Goal: Find specific page/section: Find specific page/section

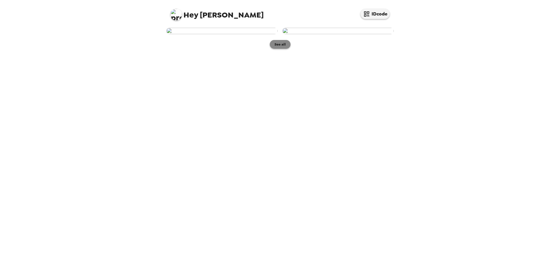
click at [283, 49] on button "See all" at bounding box center [280, 44] width 21 height 9
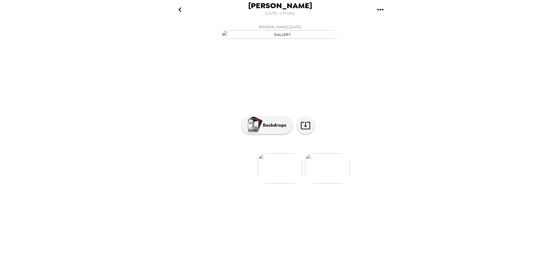
click at [332, 183] on img at bounding box center [327, 168] width 44 height 30
click at [273, 134] on button "Backdrops" at bounding box center [266, 124] width 51 height 17
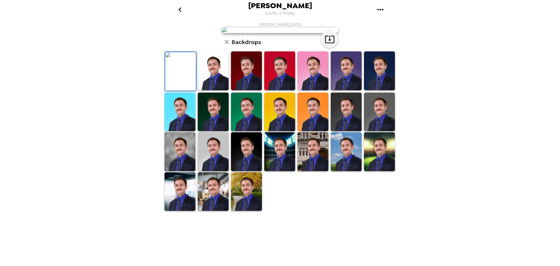
click at [220, 90] on img at bounding box center [213, 70] width 31 height 39
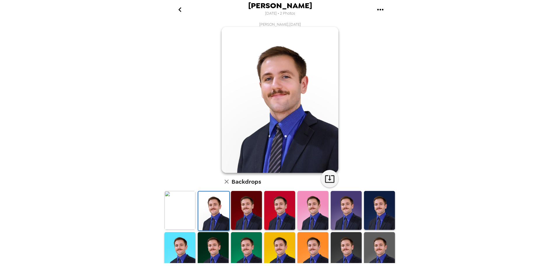
click at [252, 210] on img at bounding box center [246, 210] width 31 height 39
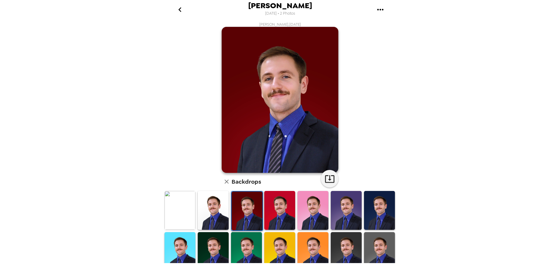
click at [282, 206] on img at bounding box center [279, 210] width 31 height 39
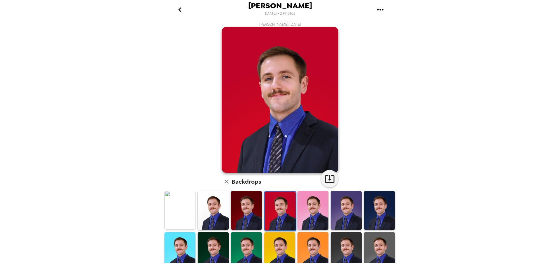
click at [304, 208] on img at bounding box center [312, 210] width 31 height 39
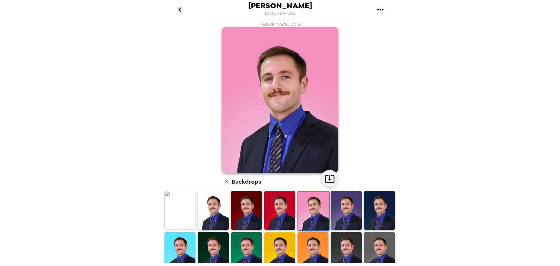
click at [336, 212] on img at bounding box center [346, 210] width 31 height 39
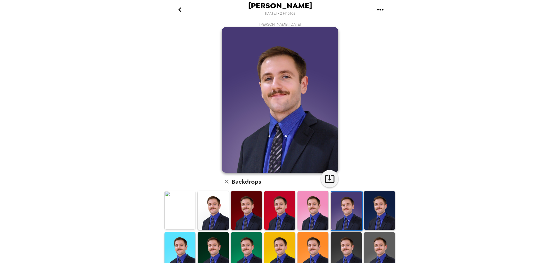
click at [212, 206] on img at bounding box center [213, 210] width 31 height 39
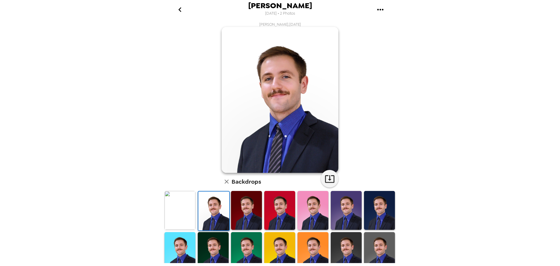
scroll to position [58, 0]
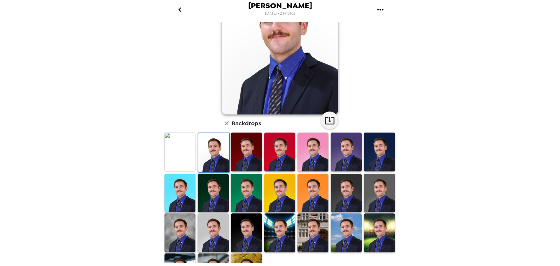
click at [374, 230] on img at bounding box center [379, 232] width 31 height 39
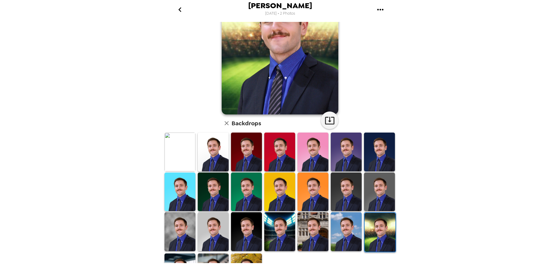
scroll to position [0, 0]
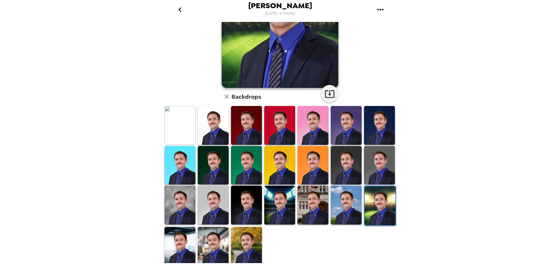
click at [239, 238] on img at bounding box center [246, 246] width 31 height 39
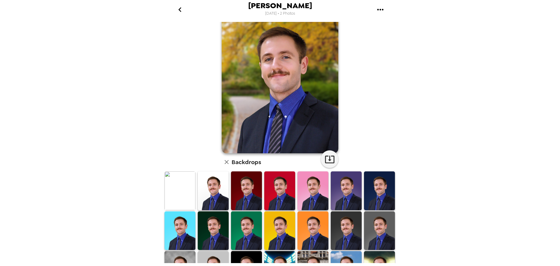
scroll to position [85, 0]
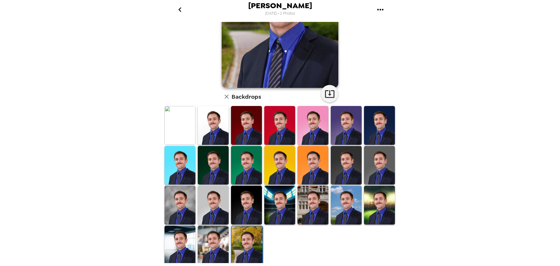
click at [214, 242] on img at bounding box center [213, 244] width 31 height 39
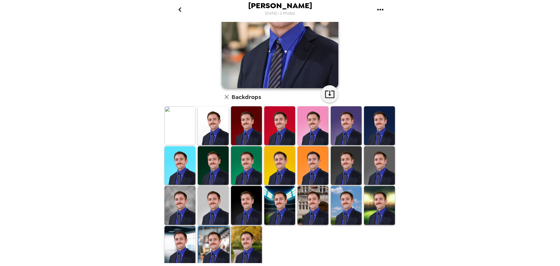
scroll to position [0, 0]
click at [180, 234] on img at bounding box center [179, 244] width 31 height 39
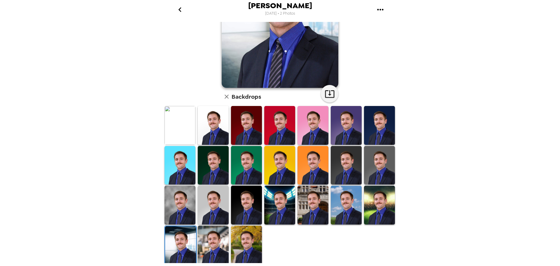
click at [213, 249] on img at bounding box center [213, 244] width 31 height 39
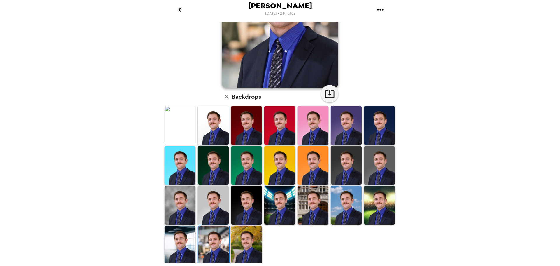
click at [250, 237] on img at bounding box center [246, 244] width 31 height 39
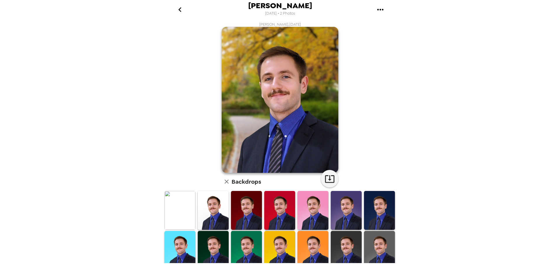
click at [345, 215] on img at bounding box center [346, 210] width 31 height 39
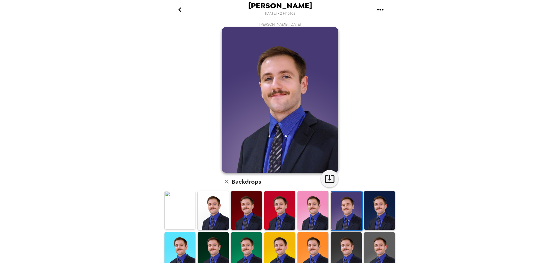
click at [369, 209] on img at bounding box center [379, 210] width 31 height 39
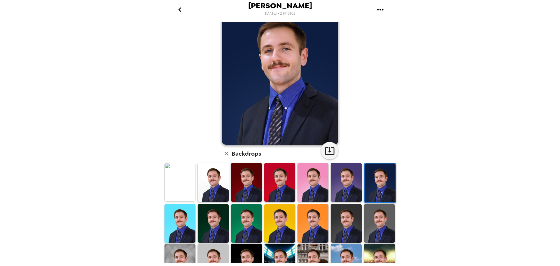
scroll to position [29, 0]
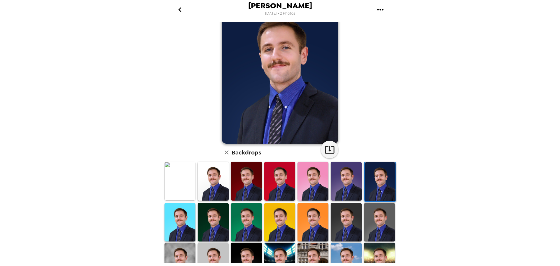
click at [377, 211] on img at bounding box center [379, 222] width 31 height 39
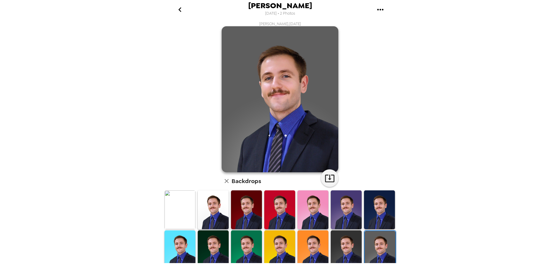
scroll to position [0, 0]
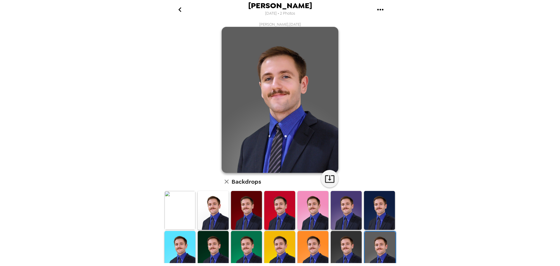
click at [220, 210] on img at bounding box center [213, 210] width 31 height 39
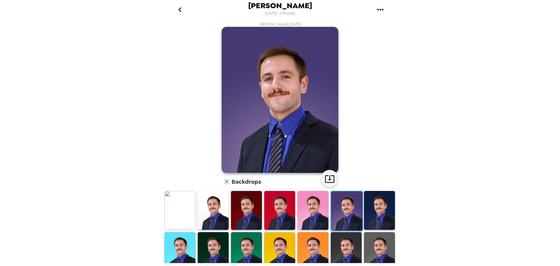
click at [209, 203] on img at bounding box center [213, 210] width 31 height 38
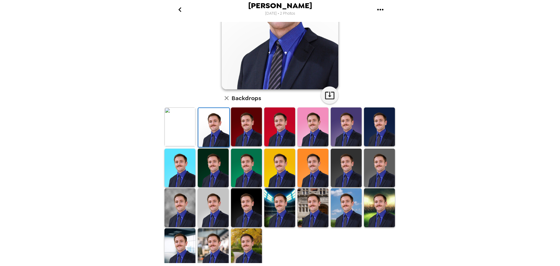
scroll to position [85, 0]
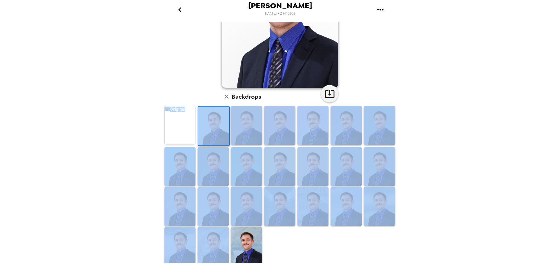
drag, startPoint x: 278, startPoint y: 246, endPoint x: 158, endPoint y: 111, distance: 180.7
click at [158, 111] on div "Nicholas Butler 10/7/2025 • 2 Photos Nicholas Butler , 10-07-2025 Backdrops" at bounding box center [280, 133] width 560 height 266
click at [250, 246] on img at bounding box center [246, 246] width 31 height 38
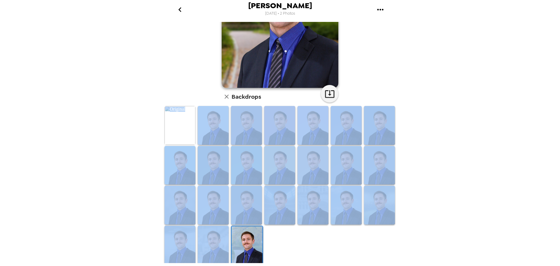
scroll to position [0, 0]
click at [214, 231] on img at bounding box center [213, 244] width 31 height 38
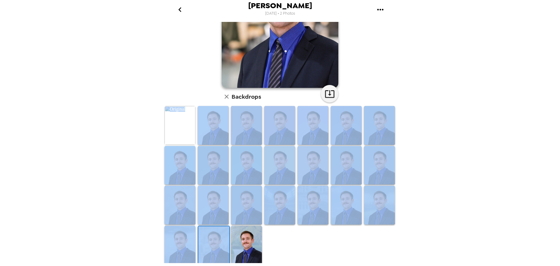
click at [247, 247] on img at bounding box center [246, 244] width 31 height 38
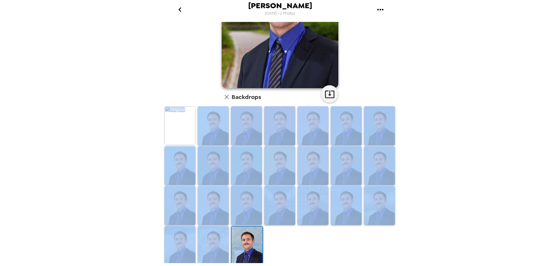
scroll to position [85, 0]
click at [325, 91] on icon "button" at bounding box center [329, 94] width 9 height 8
click at [210, 236] on img at bounding box center [213, 244] width 31 height 38
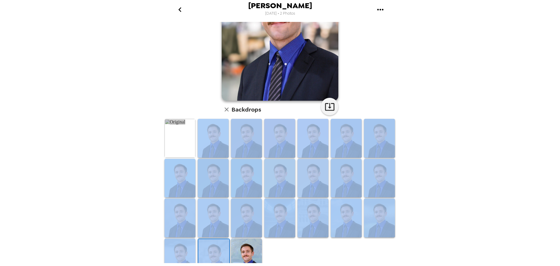
scroll to position [0, 0]
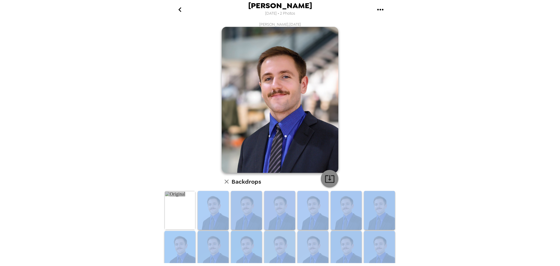
click at [329, 176] on icon "button" at bounding box center [330, 178] width 10 height 10
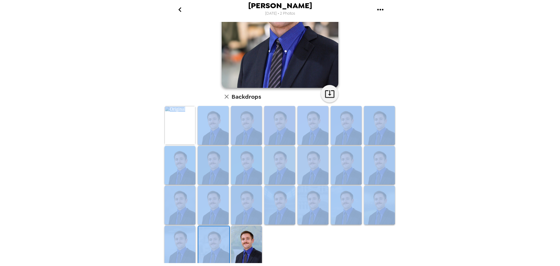
click at [203, 232] on img at bounding box center [213, 245] width 31 height 38
click at [209, 235] on img at bounding box center [213, 245] width 31 height 38
click at [186, 240] on img at bounding box center [179, 244] width 31 height 38
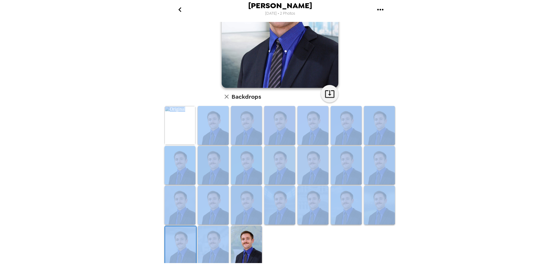
click at [234, 247] on img at bounding box center [246, 244] width 31 height 38
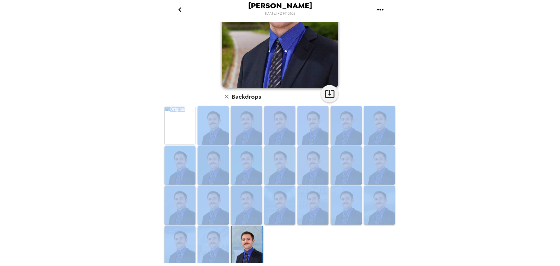
click at [220, 247] on img at bounding box center [213, 244] width 31 height 38
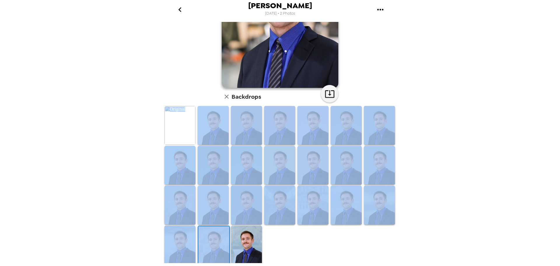
click at [273, 245] on div at bounding box center [281, 185] width 236 height 160
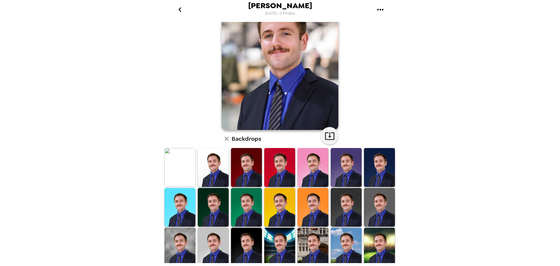
scroll to position [0, 0]
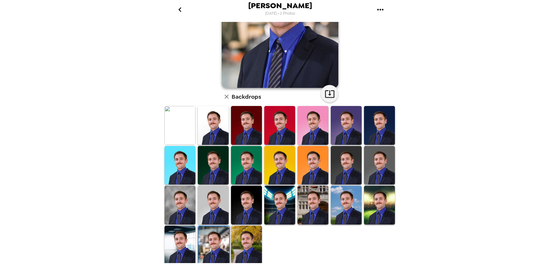
click at [184, 239] on img at bounding box center [179, 244] width 31 height 38
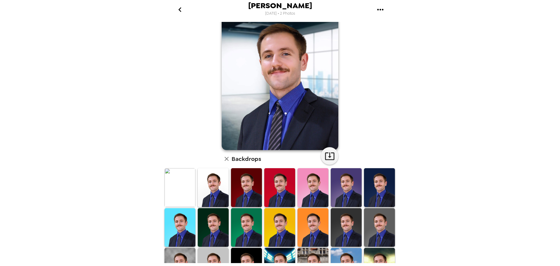
scroll to position [58, 0]
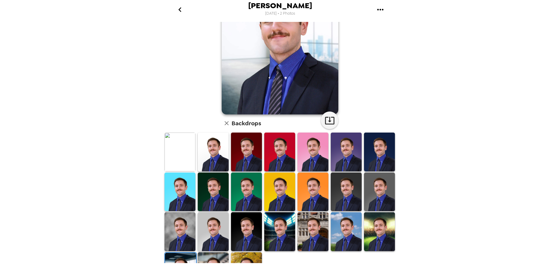
click at [373, 228] on img at bounding box center [379, 231] width 31 height 38
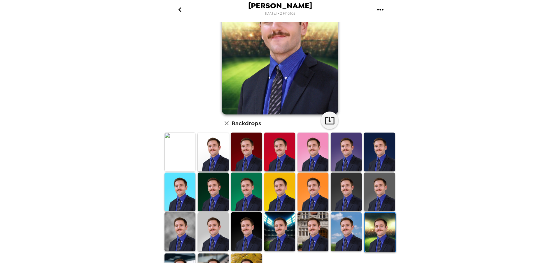
scroll to position [0, 0]
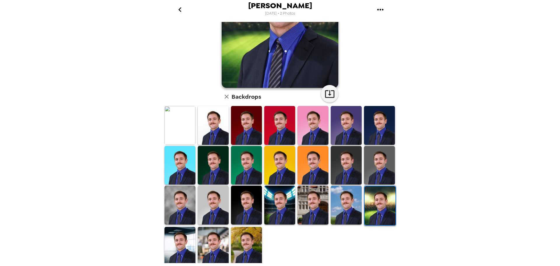
click at [344, 215] on img at bounding box center [346, 204] width 31 height 38
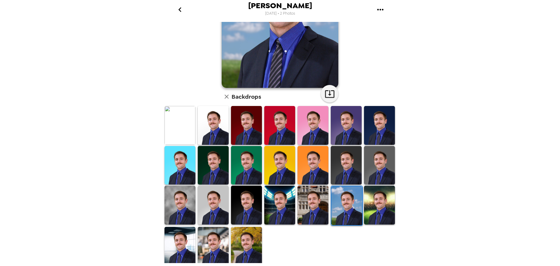
click at [313, 204] on img at bounding box center [312, 204] width 31 height 38
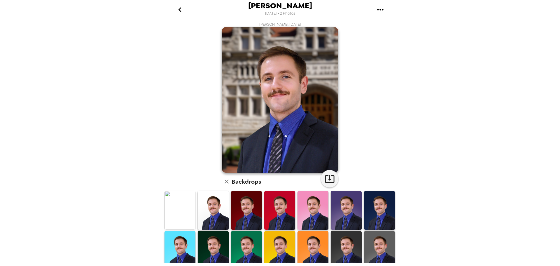
scroll to position [85, 0]
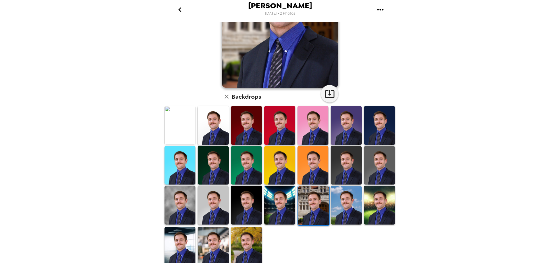
click at [288, 204] on img at bounding box center [279, 204] width 31 height 38
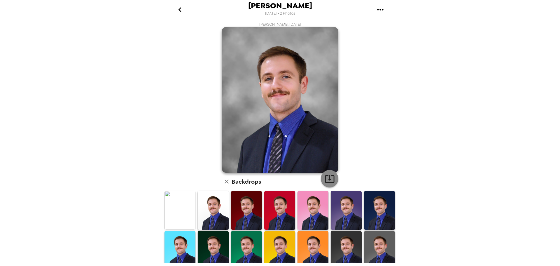
click at [328, 178] on icon "button" at bounding box center [330, 178] width 10 height 10
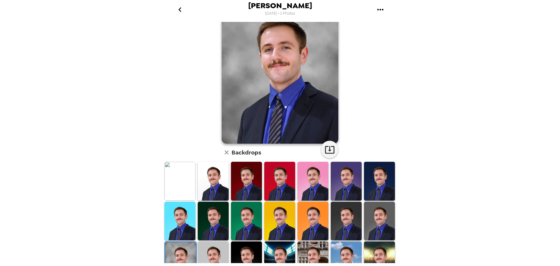
scroll to position [85, 0]
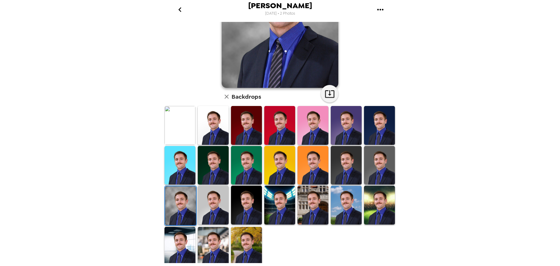
click at [374, 157] on img at bounding box center [379, 165] width 31 height 38
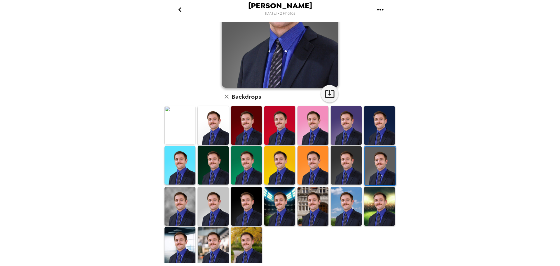
scroll to position [0, 0]
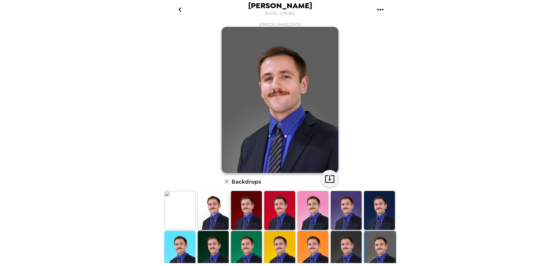
click at [378, 240] on img at bounding box center [379, 250] width 31 height 38
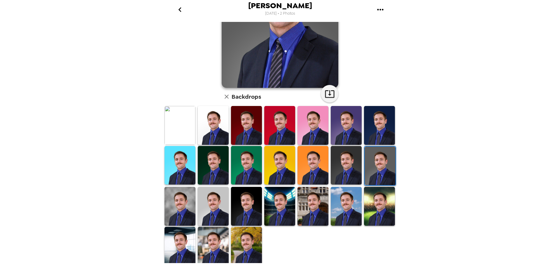
click at [218, 205] on img at bounding box center [213, 206] width 31 height 38
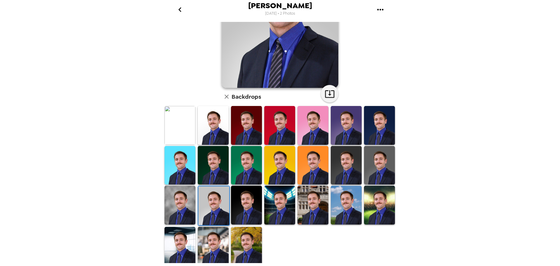
click at [384, 159] on img at bounding box center [379, 165] width 31 height 38
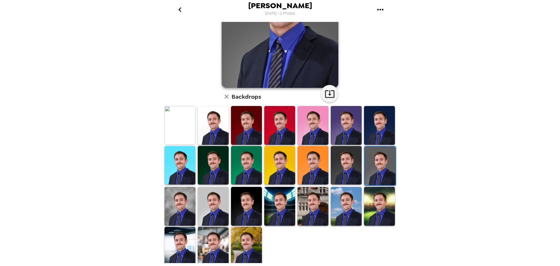
click at [349, 164] on img at bounding box center [346, 165] width 31 height 38
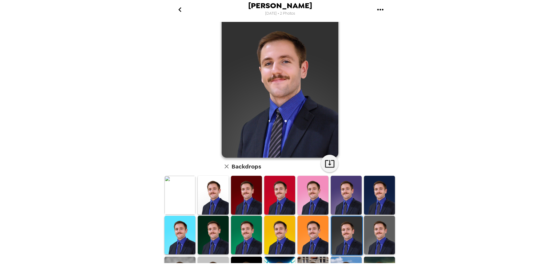
scroll to position [58, 0]
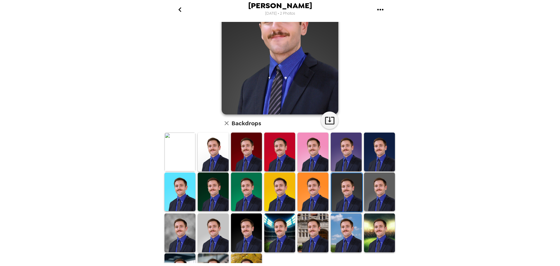
click at [375, 192] on img at bounding box center [379, 191] width 31 height 38
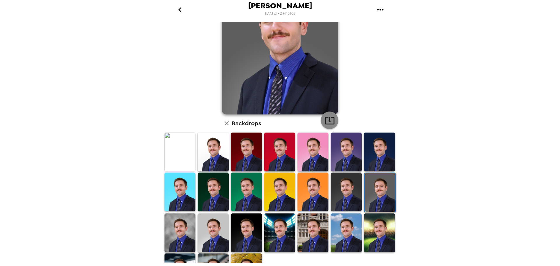
click at [326, 119] on icon "button" at bounding box center [330, 120] width 10 height 10
drag, startPoint x: 342, startPoint y: 189, endPoint x: 338, endPoint y: 190, distance: 4.5
click at [342, 189] on img at bounding box center [346, 191] width 31 height 38
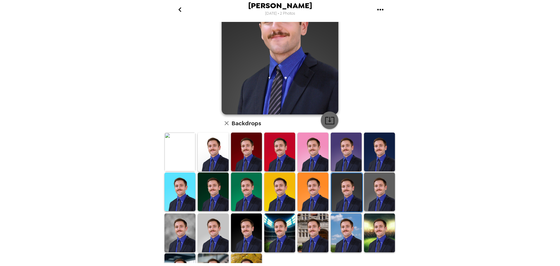
click at [325, 122] on icon "button" at bounding box center [330, 120] width 10 height 10
click at [304, 188] on img at bounding box center [312, 191] width 31 height 38
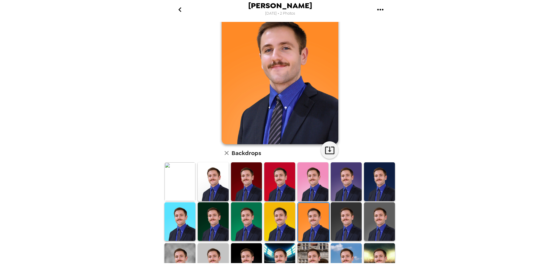
scroll to position [29, 0]
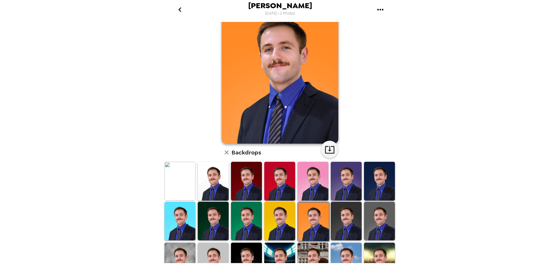
click at [275, 226] on img at bounding box center [279, 220] width 31 height 38
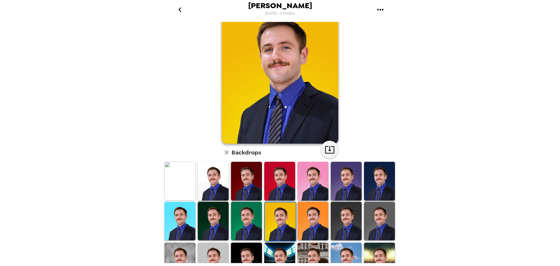
click at [246, 222] on img at bounding box center [246, 220] width 31 height 38
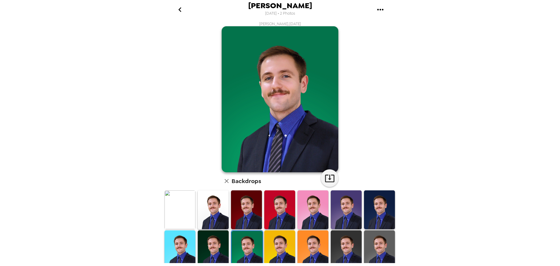
scroll to position [0, 0]
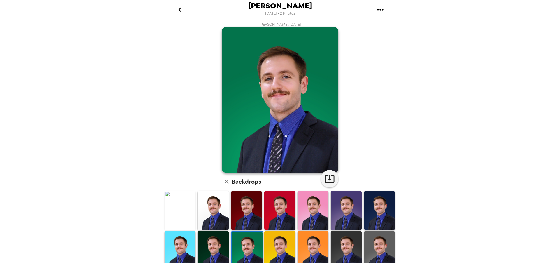
click at [219, 244] on img at bounding box center [213, 250] width 31 height 38
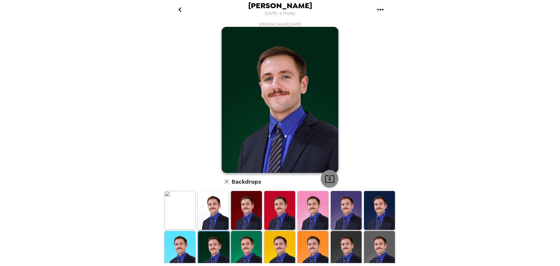
click at [330, 176] on icon "button" at bounding box center [330, 178] width 10 height 10
click at [373, 211] on img at bounding box center [379, 210] width 31 height 38
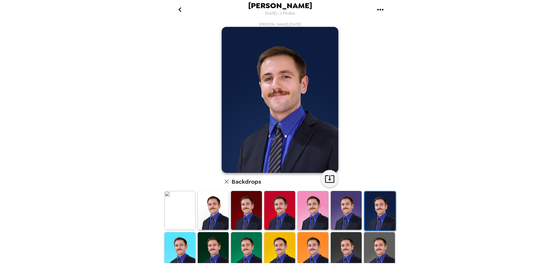
click at [363, 211] on div at bounding box center [379, 210] width 33 height 41
click at [378, 211] on img at bounding box center [379, 210] width 31 height 38
click at [351, 213] on img at bounding box center [346, 210] width 31 height 38
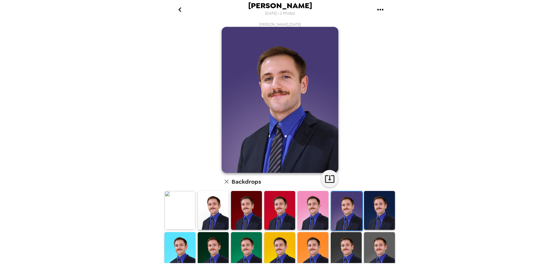
click at [351, 217] on img at bounding box center [346, 210] width 31 height 38
click at [317, 202] on img at bounding box center [312, 210] width 31 height 38
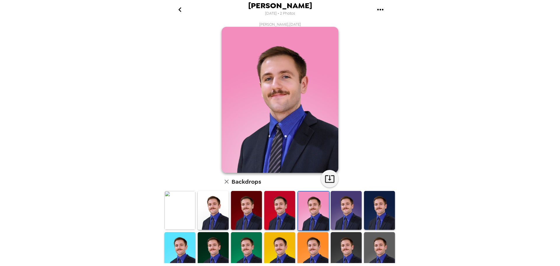
click at [288, 205] on img at bounding box center [279, 210] width 31 height 38
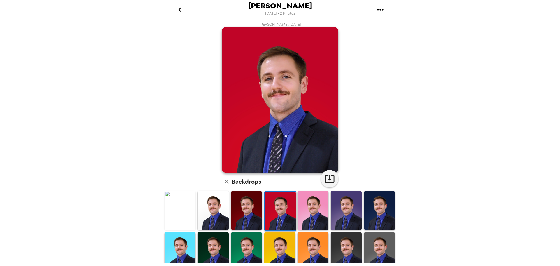
click at [259, 205] on img at bounding box center [246, 210] width 31 height 38
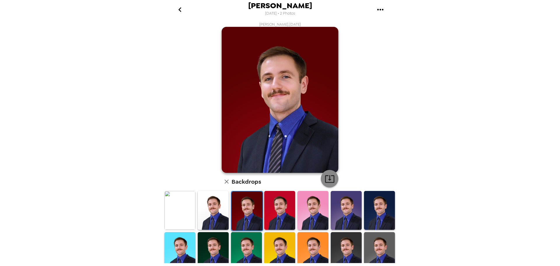
click at [328, 174] on icon "button" at bounding box center [330, 178] width 10 height 10
click at [177, 10] on icon "go back" at bounding box center [179, 9] width 9 height 9
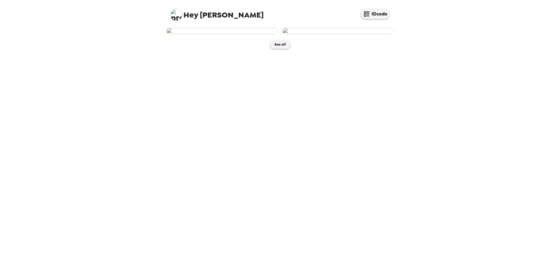
click at [251, 34] on img at bounding box center [221, 31] width 111 height 6
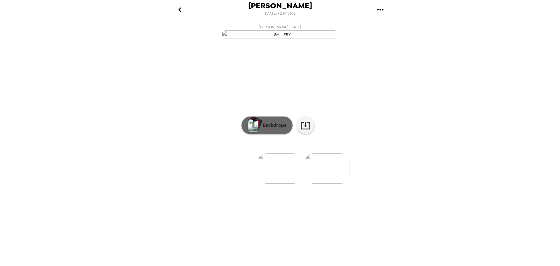
click at [271, 129] on p "Backdrops" at bounding box center [273, 125] width 27 height 7
